Goal: Transaction & Acquisition: Download file/media

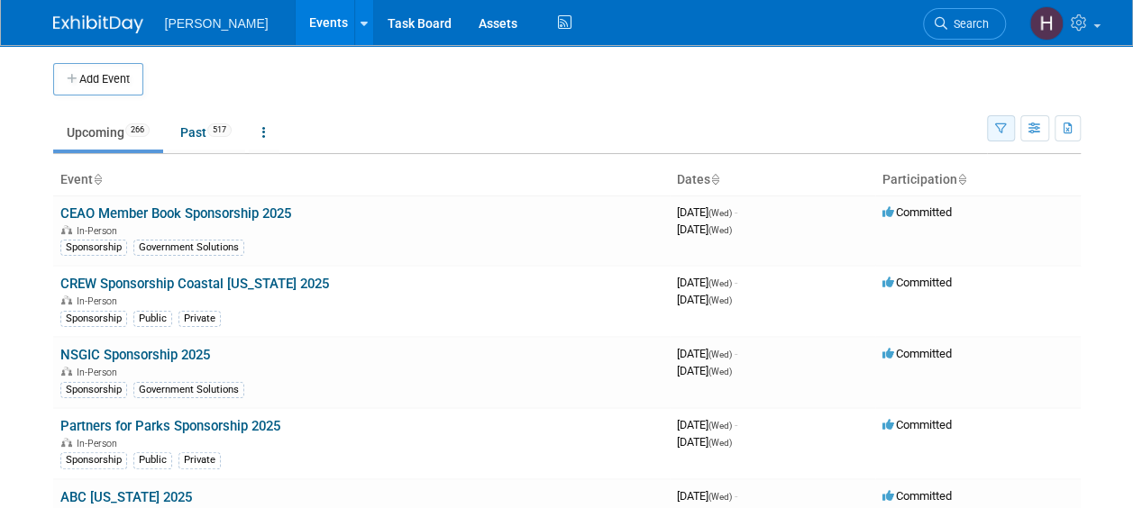
click at [1006, 130] on button "button" at bounding box center [1001, 128] width 28 height 26
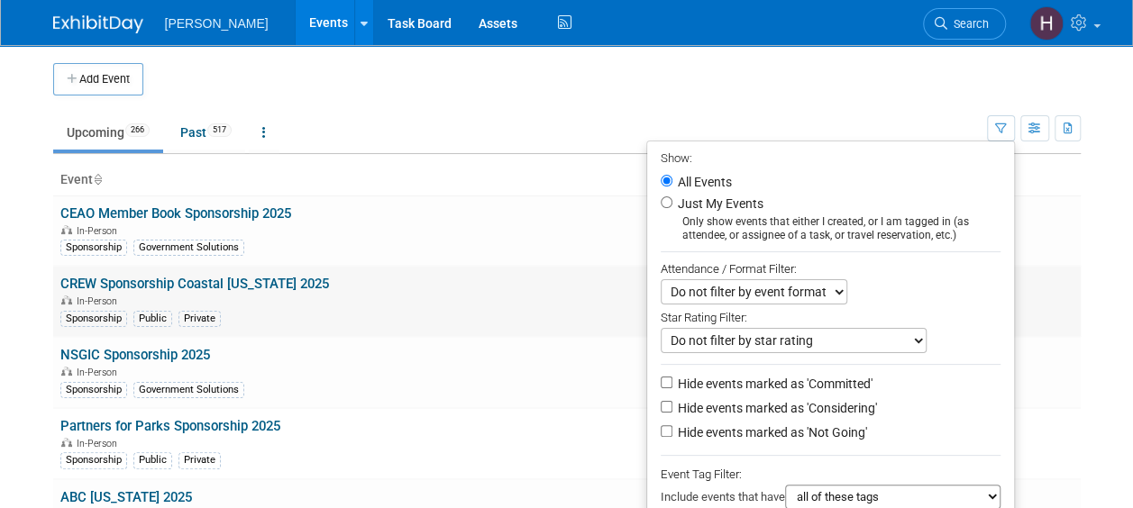
click at [1049, 270] on td "Committed" at bounding box center [977, 301] width 205 height 71
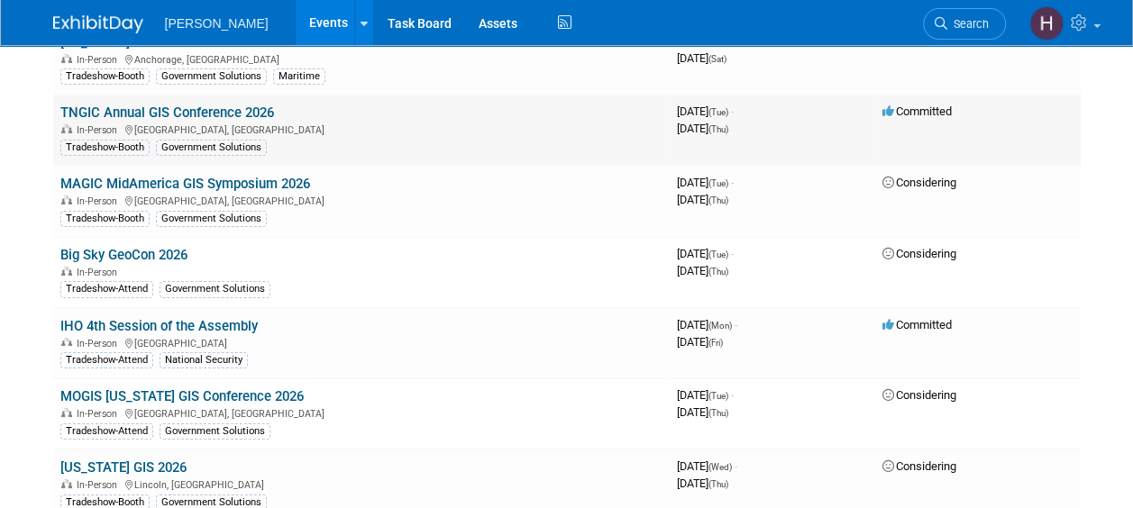
scroll to position [16669, 0]
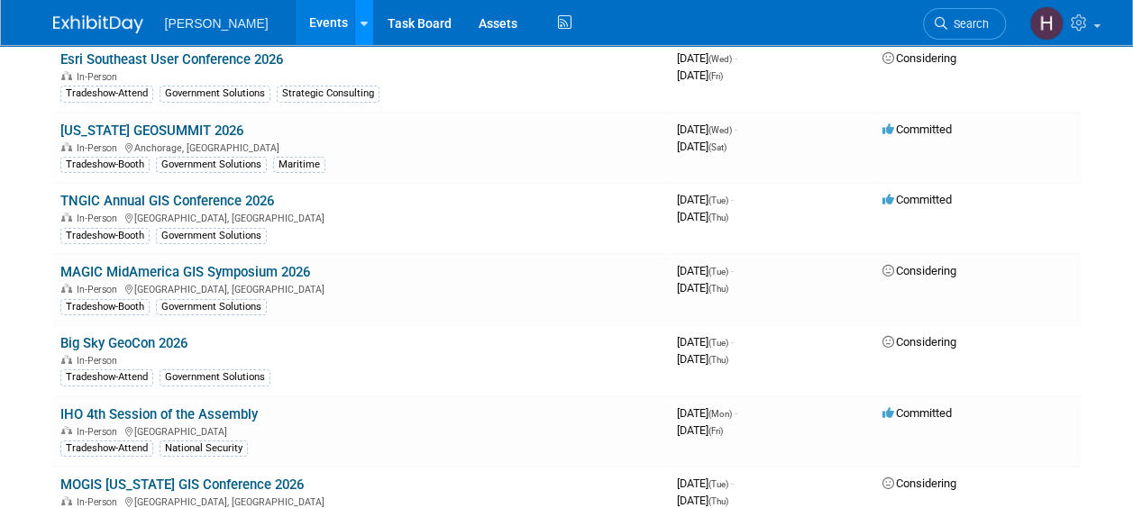
click at [360, 18] on icon at bounding box center [363, 24] width 7 height 12
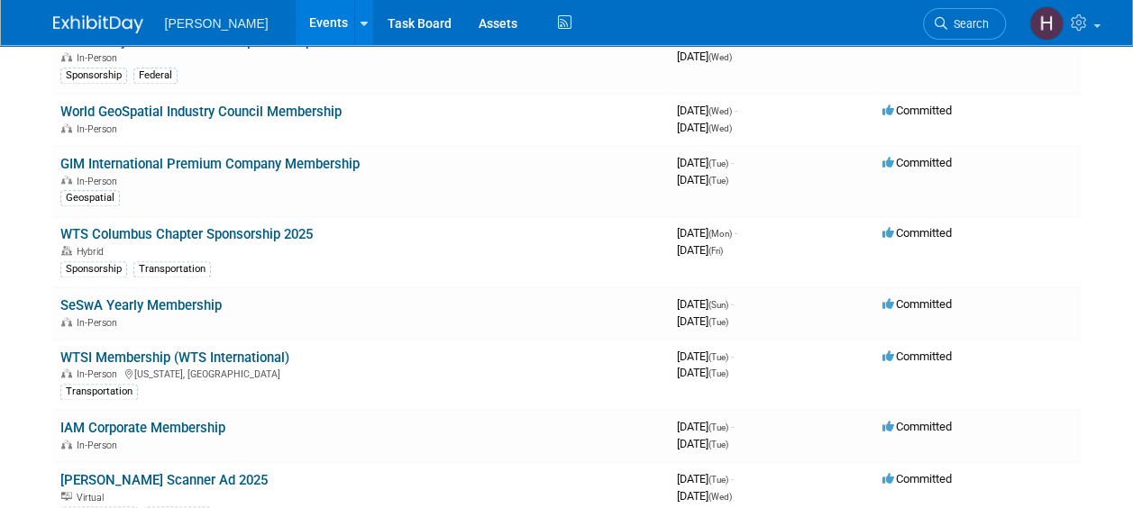
scroll to position [0, 0]
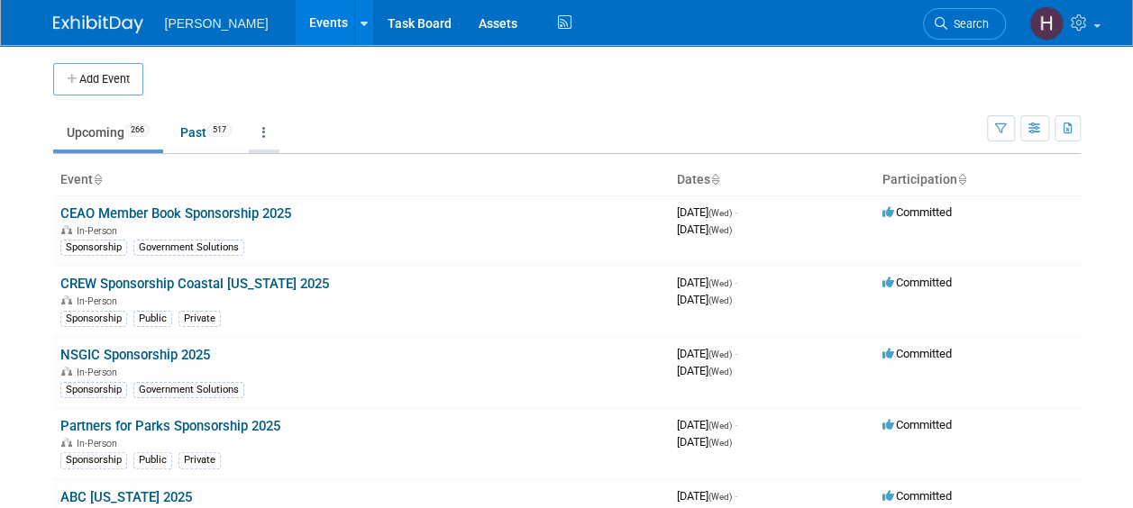
click at [260, 131] on link at bounding box center [264, 132] width 31 height 34
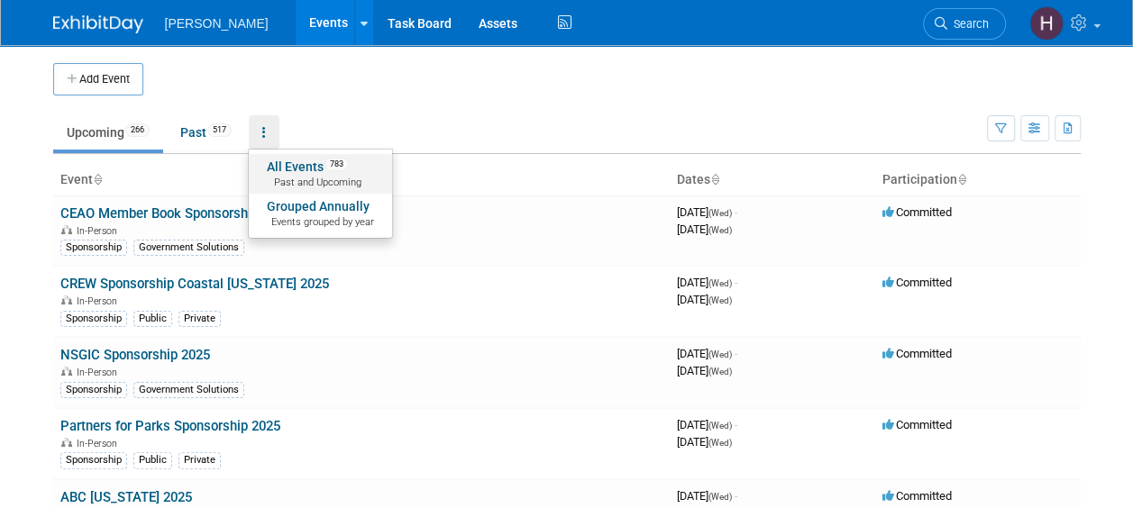
click at [308, 162] on link "All Events 783 Past and Upcoming" at bounding box center [320, 174] width 143 height 40
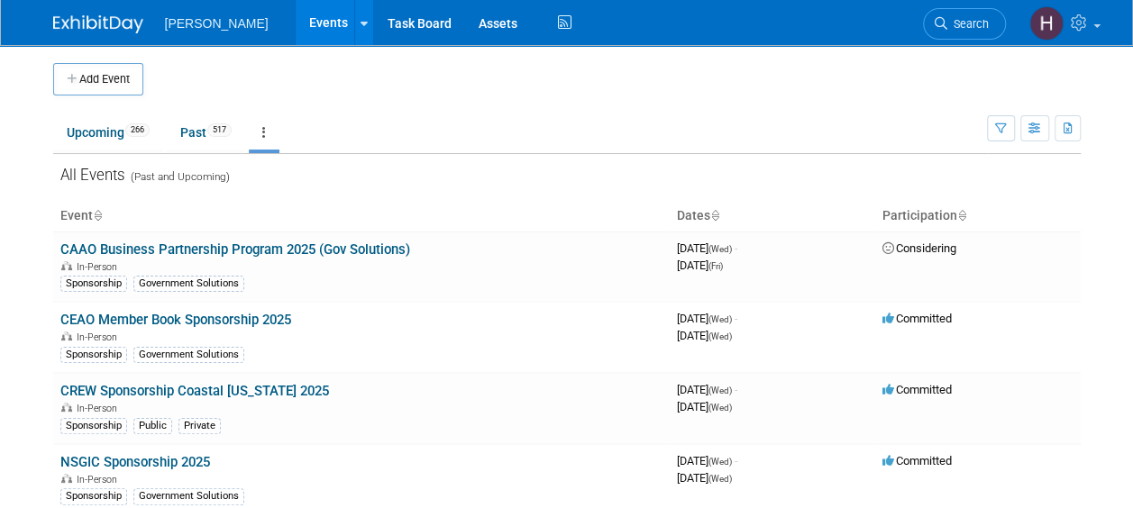
click at [274, 132] on link at bounding box center [264, 132] width 31 height 34
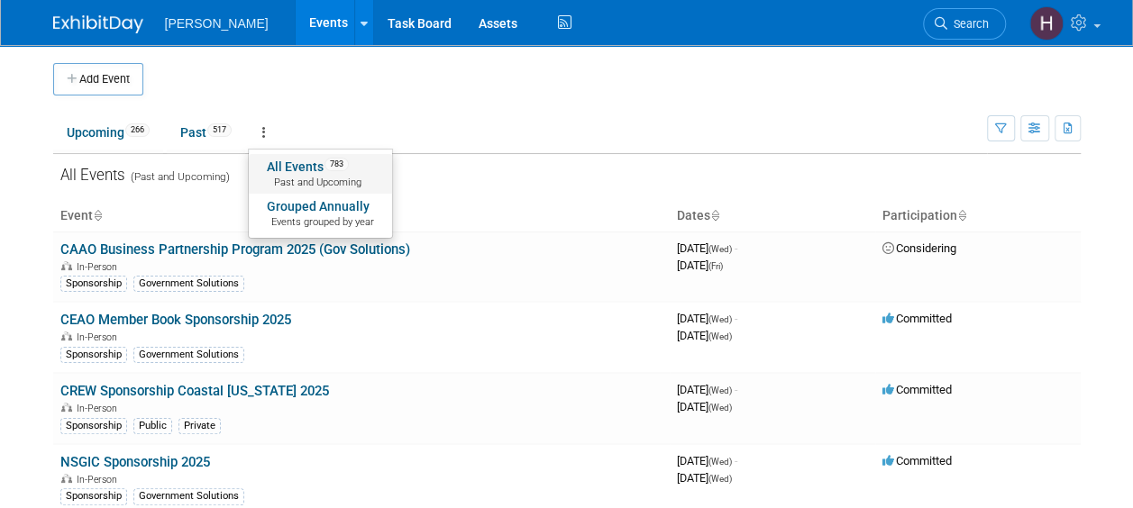
click at [320, 169] on link "All Events 783 Past and Upcoming" at bounding box center [320, 174] width 143 height 40
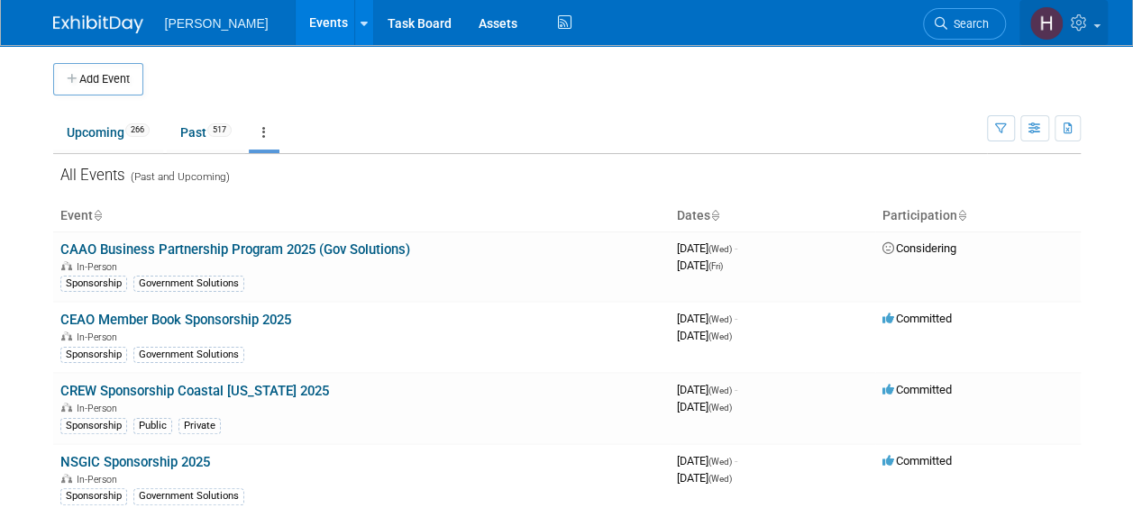
click at [1081, 23] on icon at bounding box center [1080, 22] width 21 height 16
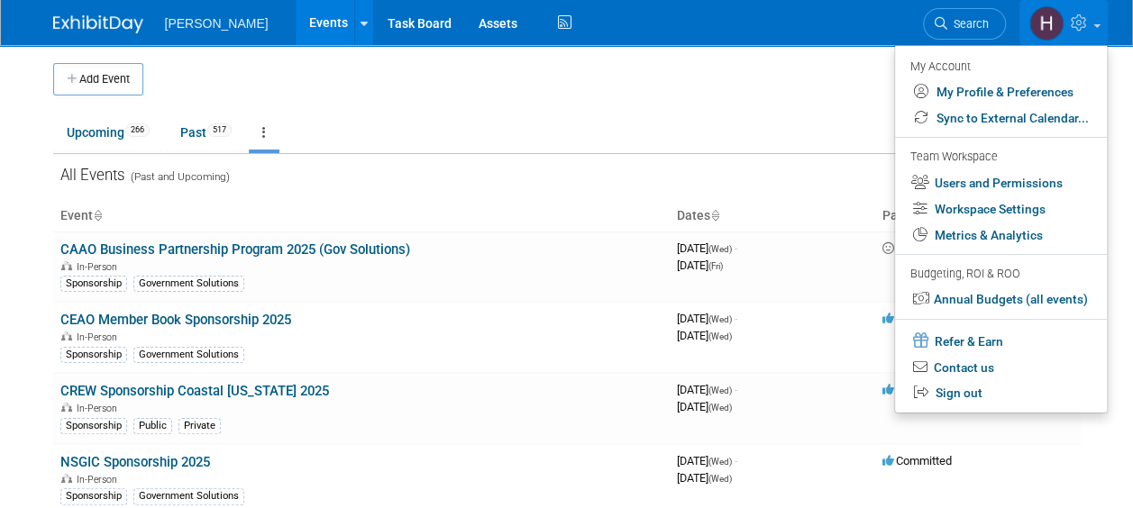
click at [802, 115] on ul "Upcoming 266 Past 517 All Events 783 Past and Upcoming Grouped Annually Events …" at bounding box center [519, 134] width 933 height 41
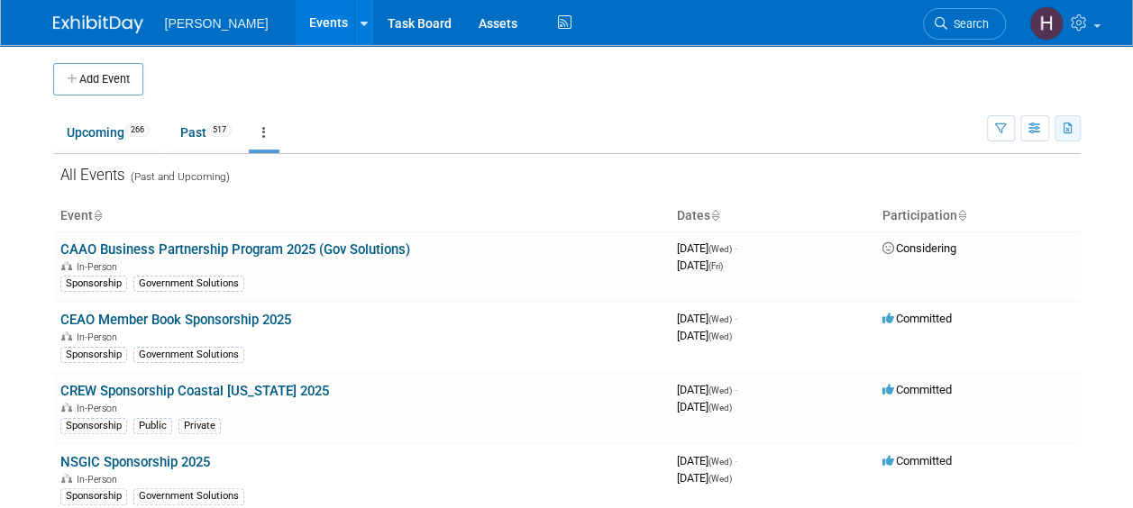
click at [1073, 126] on button "button" at bounding box center [1067, 128] width 26 height 26
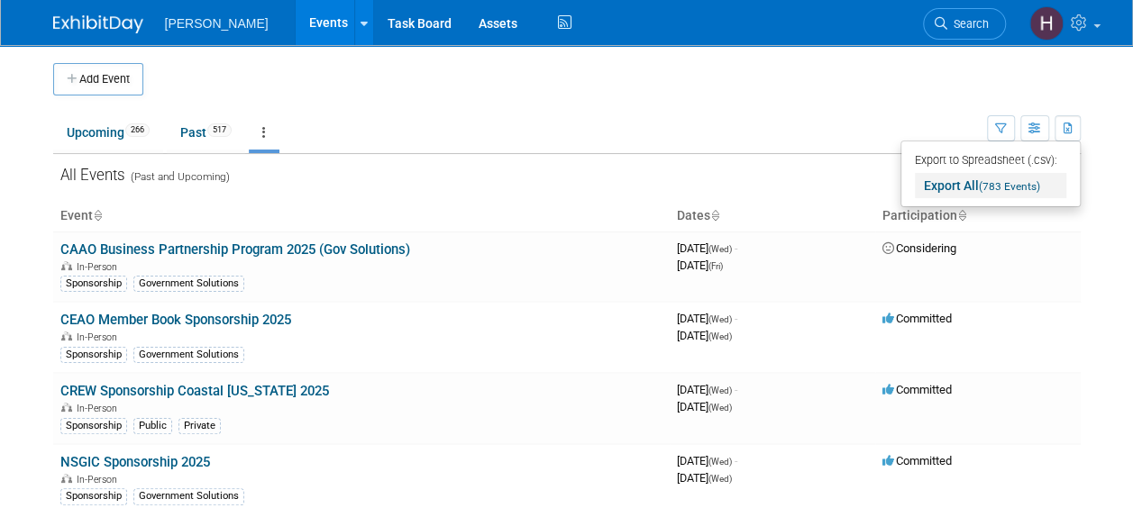
click at [980, 186] on span "(783 Events)" at bounding box center [1009, 186] width 61 height 13
